Goal: Task Accomplishment & Management: Manage account settings

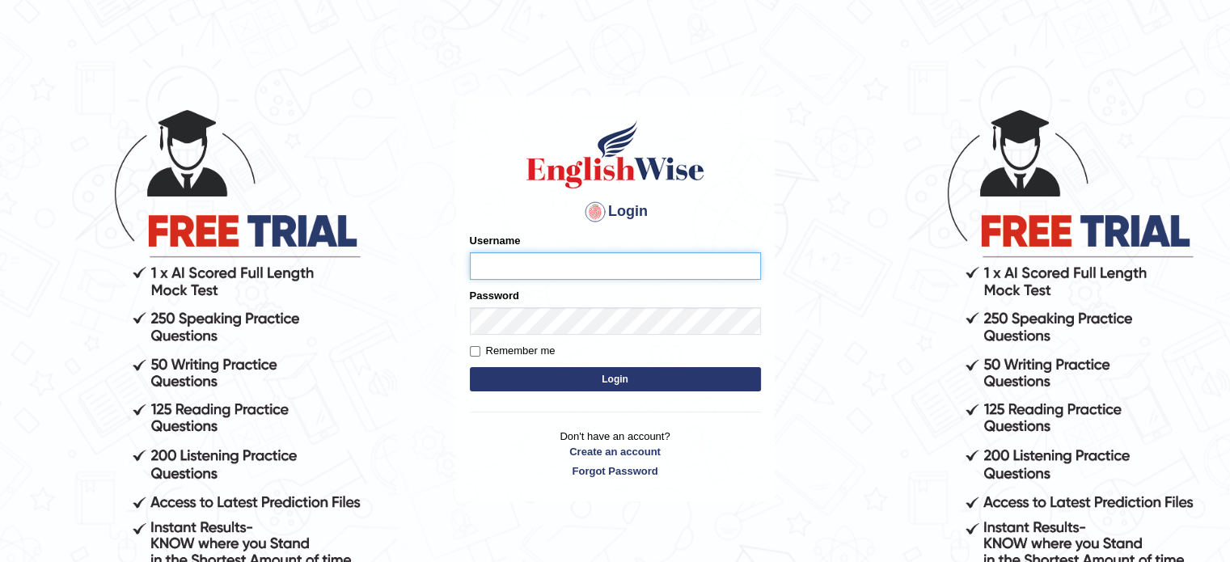
type input "razaislam"
click at [479, 353] on input "Remember me" at bounding box center [475, 351] width 11 height 11
checkbox input "true"
click at [561, 388] on button "Login" at bounding box center [615, 379] width 291 height 24
